Goal: Information Seeking & Learning: Learn about a topic

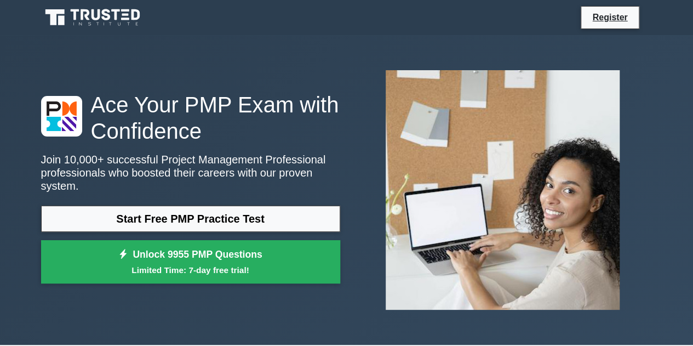
click at [235, 208] on link "Start Free PMP Practice Test" at bounding box center [190, 219] width 299 height 26
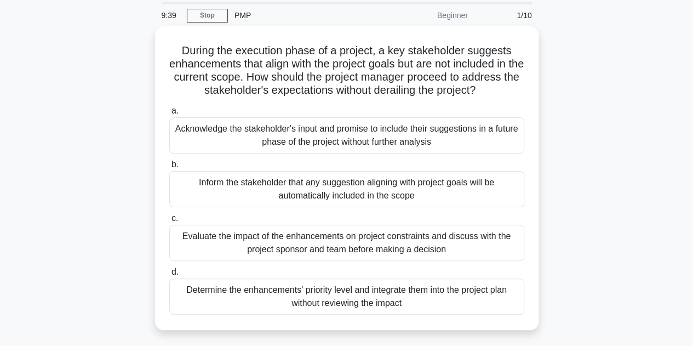
scroll to position [55, 0]
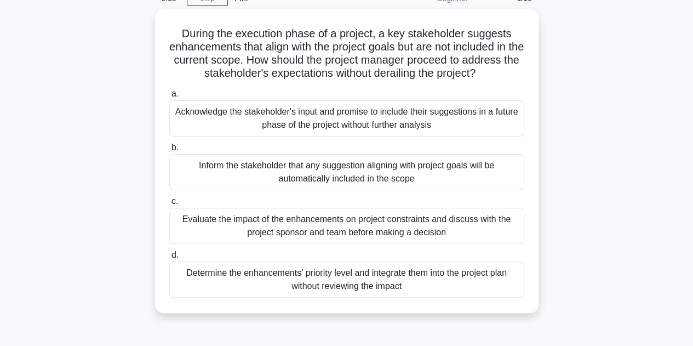
click at [324, 226] on div "Evaluate the impact of the enhancements on project constraints and discuss with…" at bounding box center [346, 226] width 355 height 36
click at [169, 205] on input "c. Evaluate the impact of the enhancements on project constraints and discuss w…" at bounding box center [169, 201] width 0 height 7
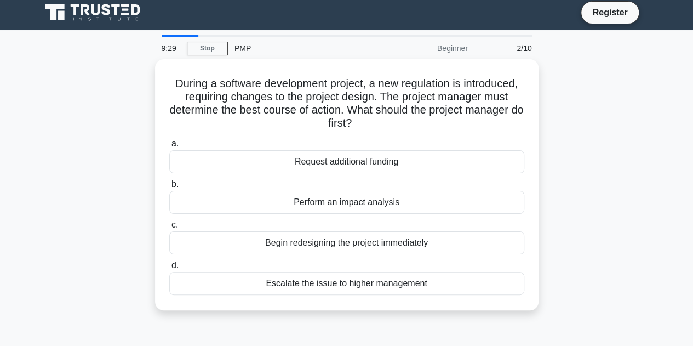
scroll to position [0, 0]
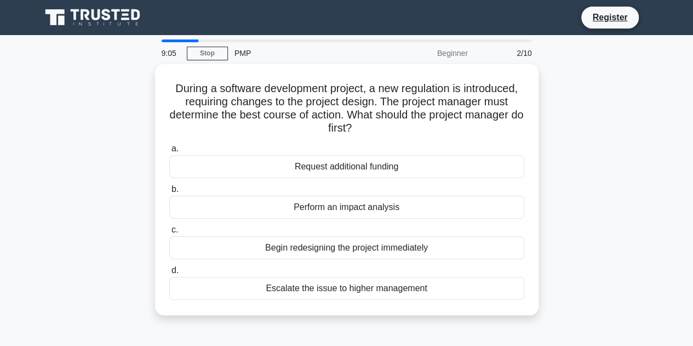
click at [352, 207] on div "Perform an impact analysis" at bounding box center [346, 207] width 355 height 23
click at [169, 193] on input "b. Perform an impact analysis" at bounding box center [169, 189] width 0 height 7
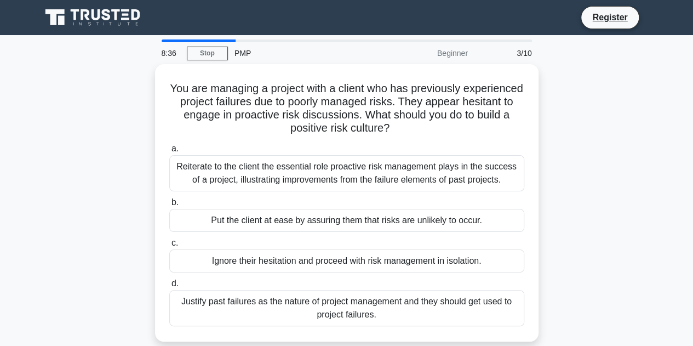
click at [360, 172] on div "Reiterate to the client the essential role proactive risk management plays in t…" at bounding box center [346, 173] width 355 height 36
click at [169, 152] on input "a. Reiterate to the client the essential role proactive risk management plays i…" at bounding box center [169, 148] width 0 height 7
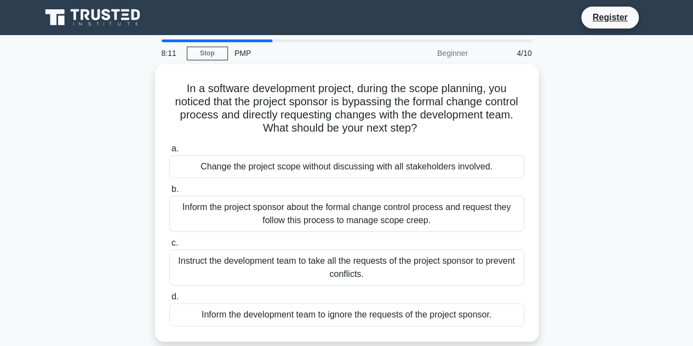
click at [396, 214] on div "Inform the project sponsor about the formal change control process and request …" at bounding box center [346, 214] width 355 height 36
click at [169, 193] on input "b. Inform the project sponsor about the formal change control process and reque…" at bounding box center [169, 189] width 0 height 7
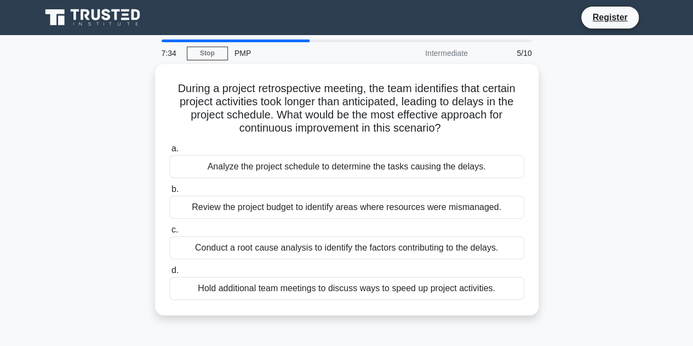
click at [403, 245] on div "Conduct a root cause analysis to identify the factors contributing to the delay…" at bounding box center [346, 247] width 355 height 23
click at [169, 233] on input "c. Conduct a root cause analysis to identify the factors contributing to the de…" at bounding box center [169, 229] width 0 height 7
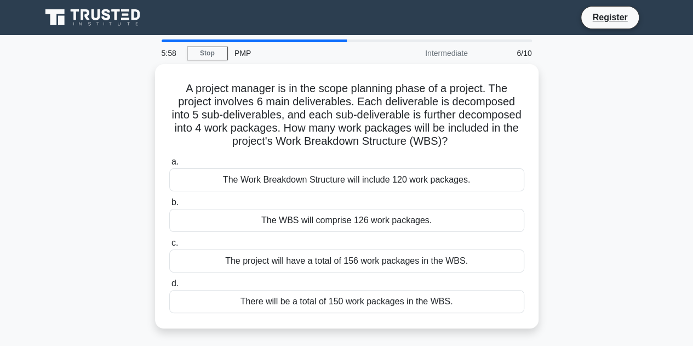
click at [413, 180] on div "The Work Breakdown Structure will include 120 work packages." at bounding box center [346, 179] width 355 height 23
click at [169, 166] on input "a. The Work Breakdown Structure will include 120 work packages." at bounding box center [169, 161] width 0 height 7
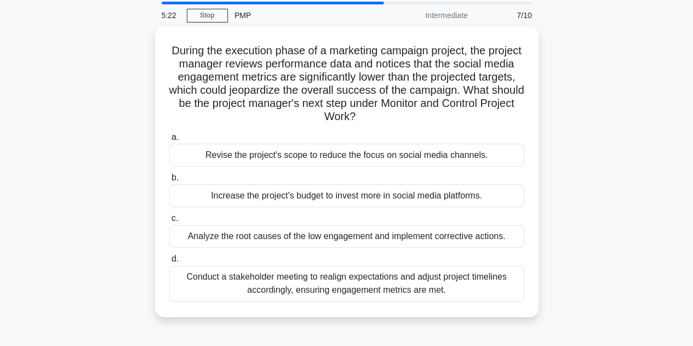
scroll to position [55, 0]
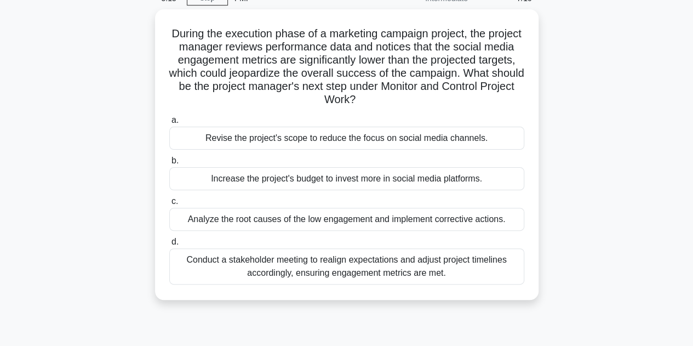
click at [404, 216] on div "Analyze the root causes of the low engagement and implement corrective actions." at bounding box center [346, 219] width 355 height 23
click at [169, 205] on input "c. Analyze the root causes of the low engagement and implement corrective actio…" at bounding box center [169, 201] width 0 height 7
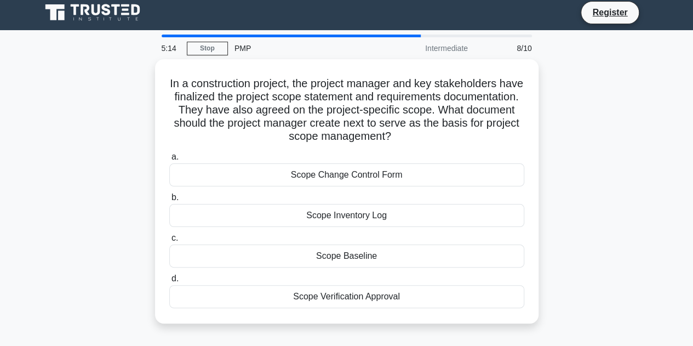
scroll to position [0, 0]
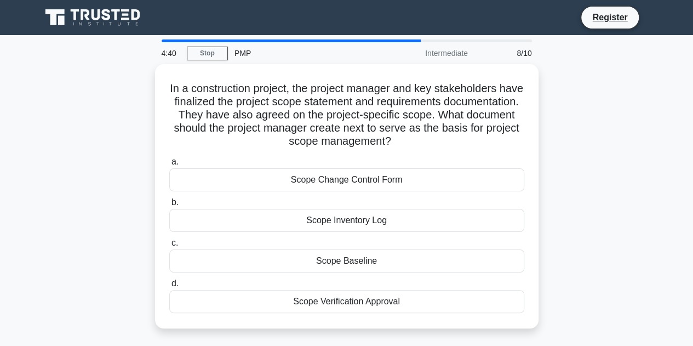
click at [404, 258] on div "Scope Baseline" at bounding box center [346, 260] width 355 height 23
click at [169, 247] on input "c. Scope Baseline" at bounding box center [169, 242] width 0 height 7
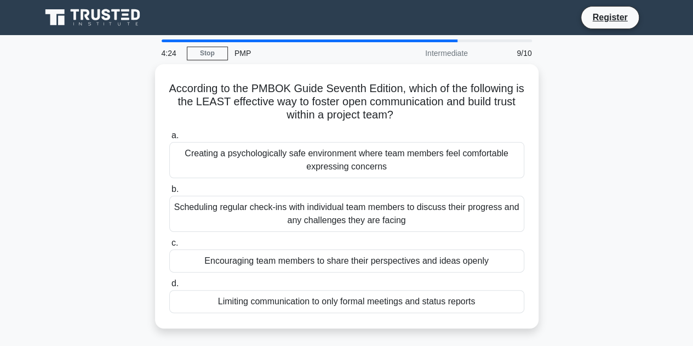
click at [447, 300] on div "Limiting communication to only formal meetings and status reports" at bounding box center [346, 301] width 355 height 23
click at [169, 287] on input "d. Limiting communication to only formal meetings and status reports" at bounding box center [169, 283] width 0 height 7
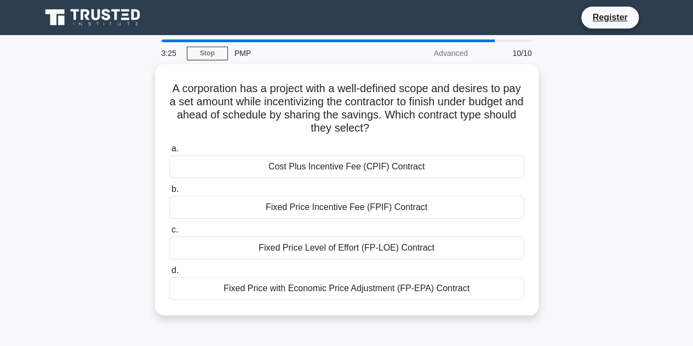
click at [419, 207] on div "Fixed Price Incentive Fee (FPIF) Contract" at bounding box center [346, 207] width 355 height 23
click at [169, 193] on input "b. Fixed Price Incentive Fee (FPIF) Contract" at bounding box center [169, 189] width 0 height 7
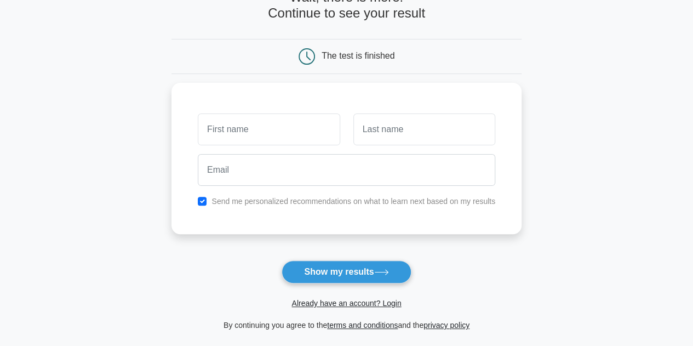
scroll to position [55, 0]
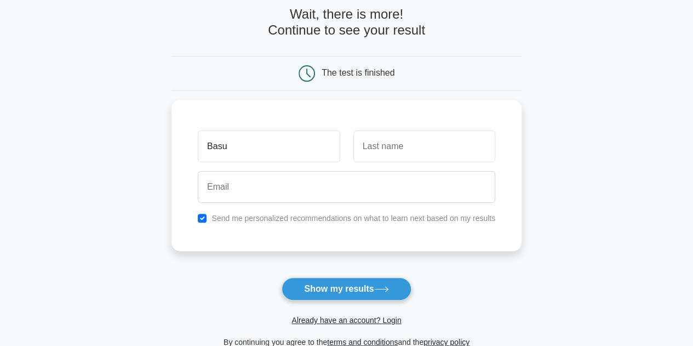
type input "Basu"
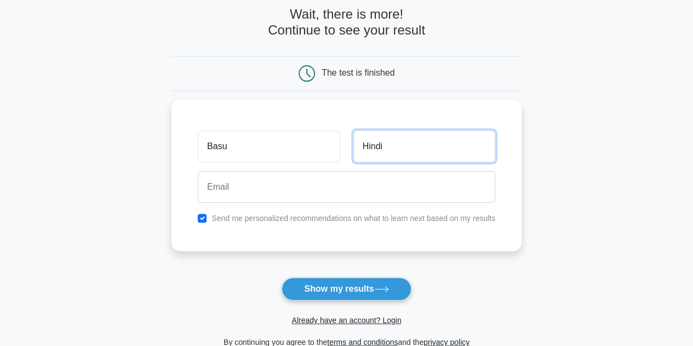
type input "Hindi"
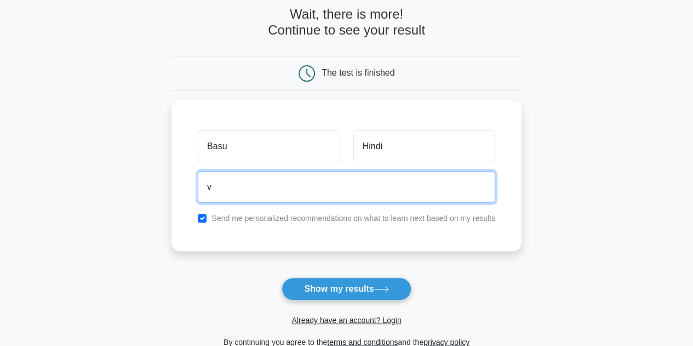
type input "v"
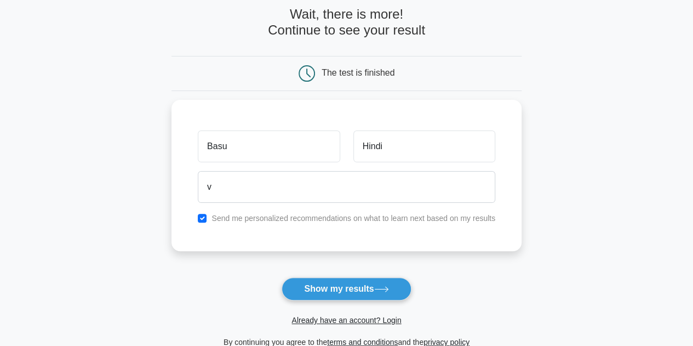
click at [621, 202] on main "Wait, there is more! Continue to see your result The test is finished Basu Hind…" at bounding box center [346, 177] width 693 height 395
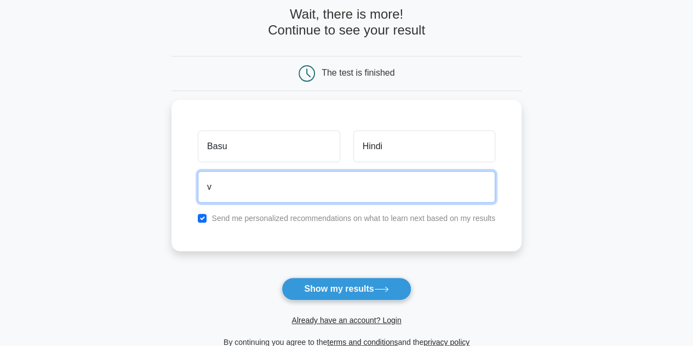
click at [311, 190] on input "v" at bounding box center [347, 187] width 298 height 32
type input "Basu267@gmail.com"
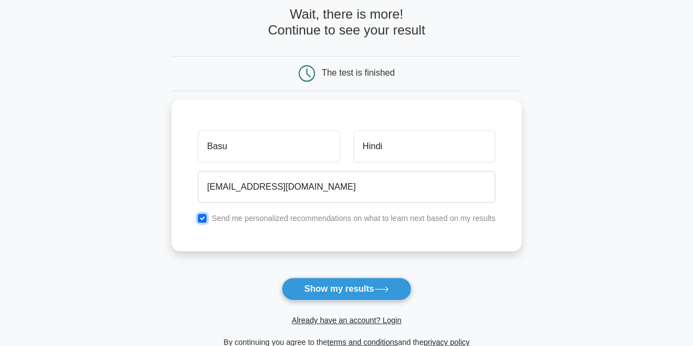
click at [202, 218] on input "checkbox" at bounding box center [202, 218] width 9 height 9
checkbox input "false"
click at [371, 292] on button "Show my results" at bounding box center [346, 288] width 129 height 23
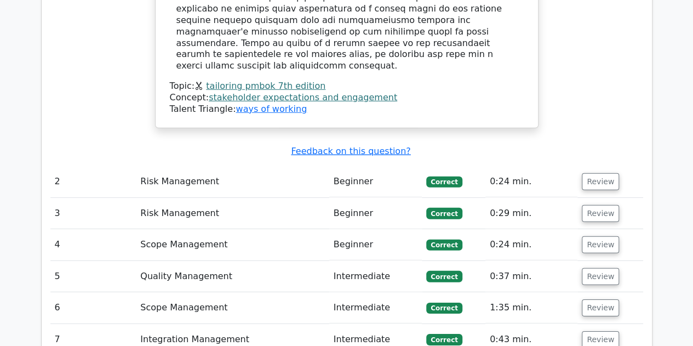
scroll to position [1534, 0]
click at [598, 173] on button "Review" at bounding box center [600, 181] width 37 height 17
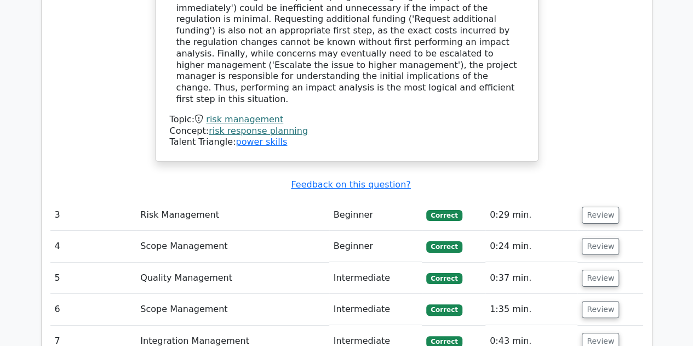
scroll to position [2082, 0]
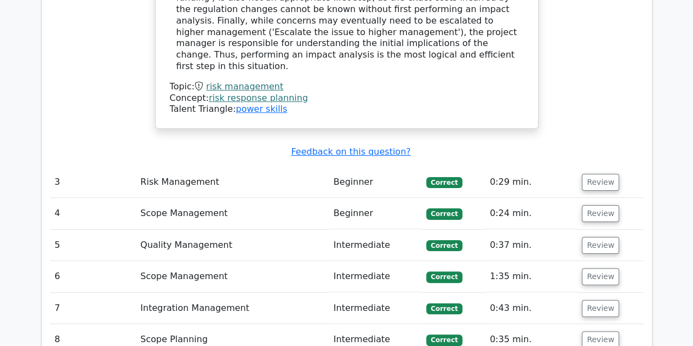
click at [606, 174] on button "Review" at bounding box center [600, 182] width 37 height 17
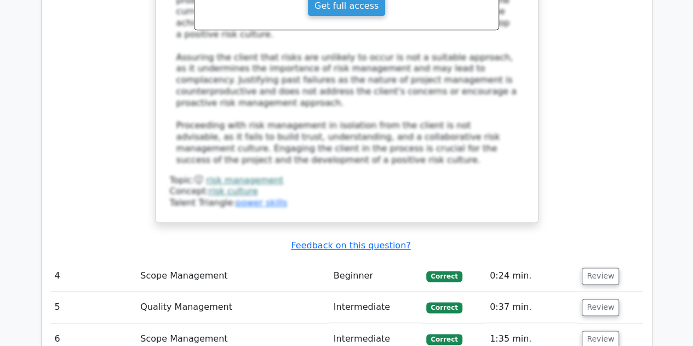
scroll to position [2685, 0]
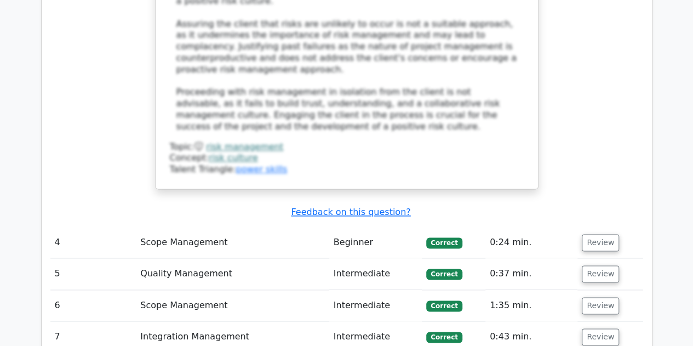
click at [593, 234] on button "Review" at bounding box center [600, 242] width 37 height 17
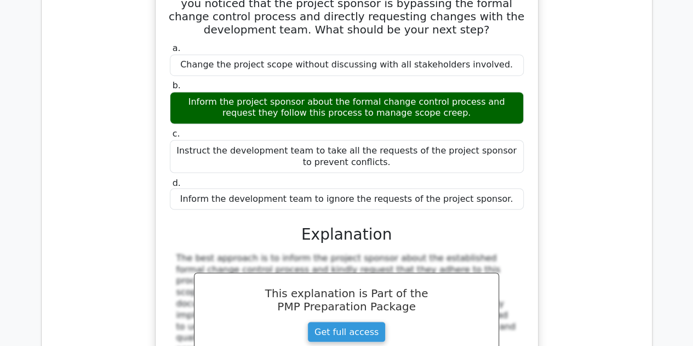
scroll to position [3124, 0]
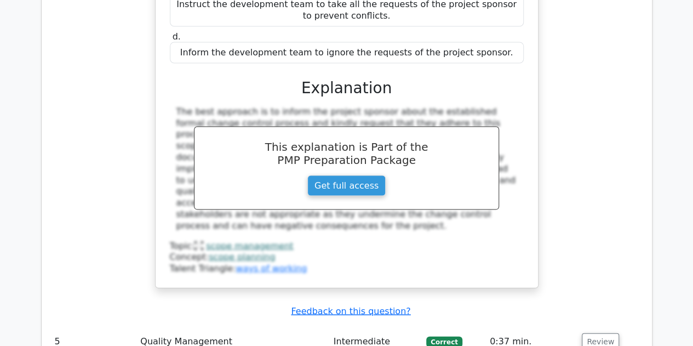
click at [594, 333] on button "Review" at bounding box center [600, 341] width 37 height 17
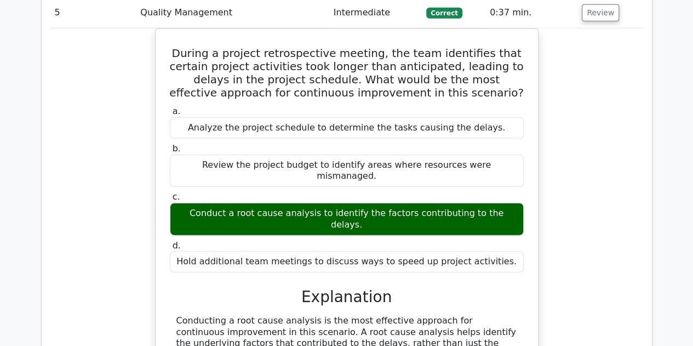
scroll to position [3781, 0]
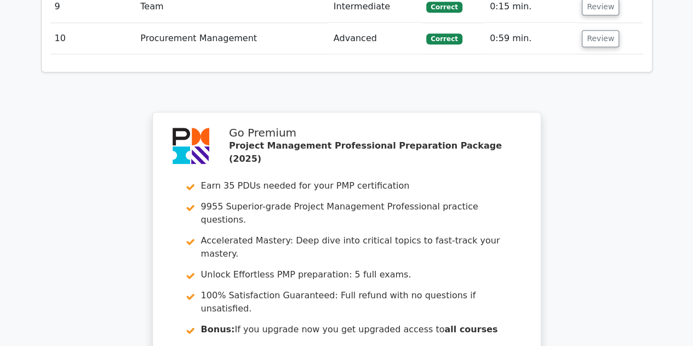
scroll to position [4768, 0]
